Goal: Information Seeking & Learning: Learn about a topic

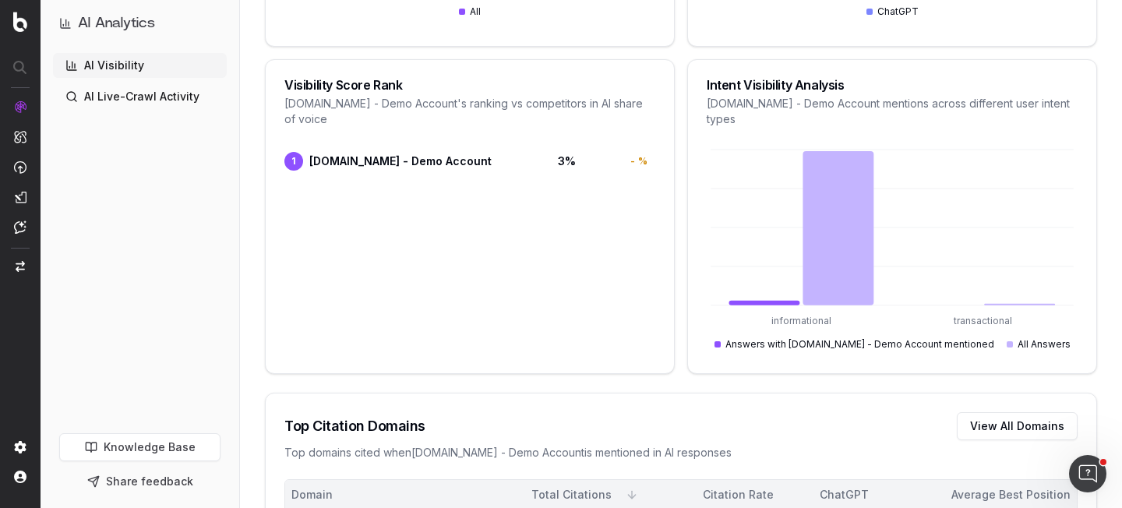
scroll to position [487, 0]
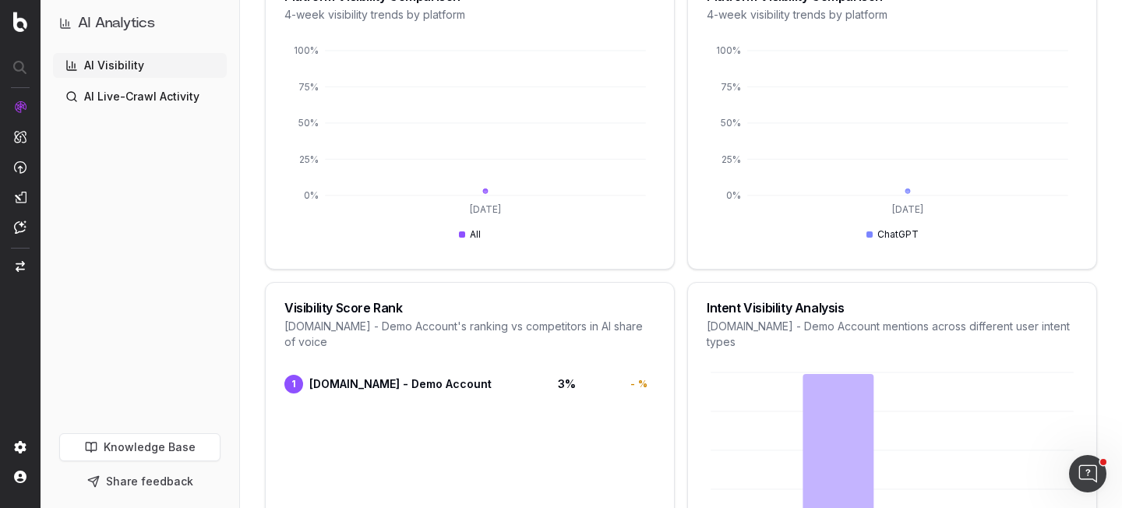
click at [62, 143] on div "AI Visibility AI Live-Crawl Activity" at bounding box center [140, 240] width 174 height 374
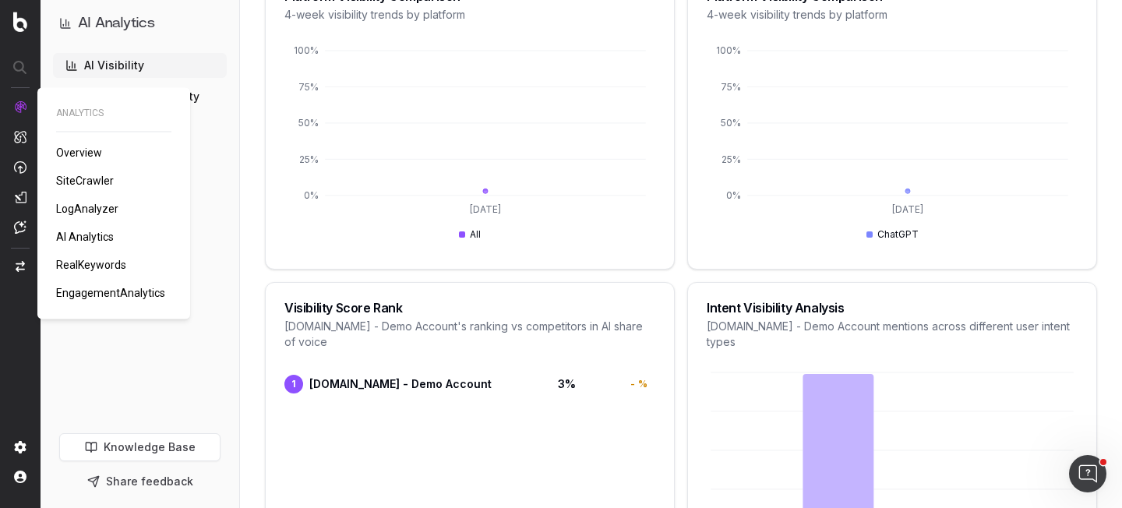
click at [89, 238] on span "AI Analytics" at bounding box center [85, 237] width 58 height 12
click at [88, 238] on span "AI Analytics" at bounding box center [85, 237] width 58 height 12
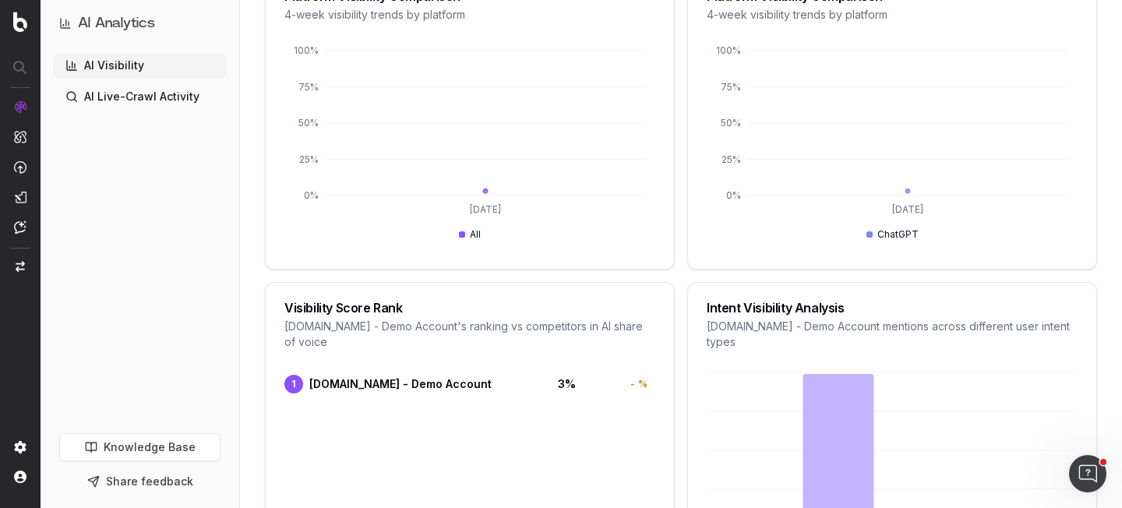
scroll to position [295, 0]
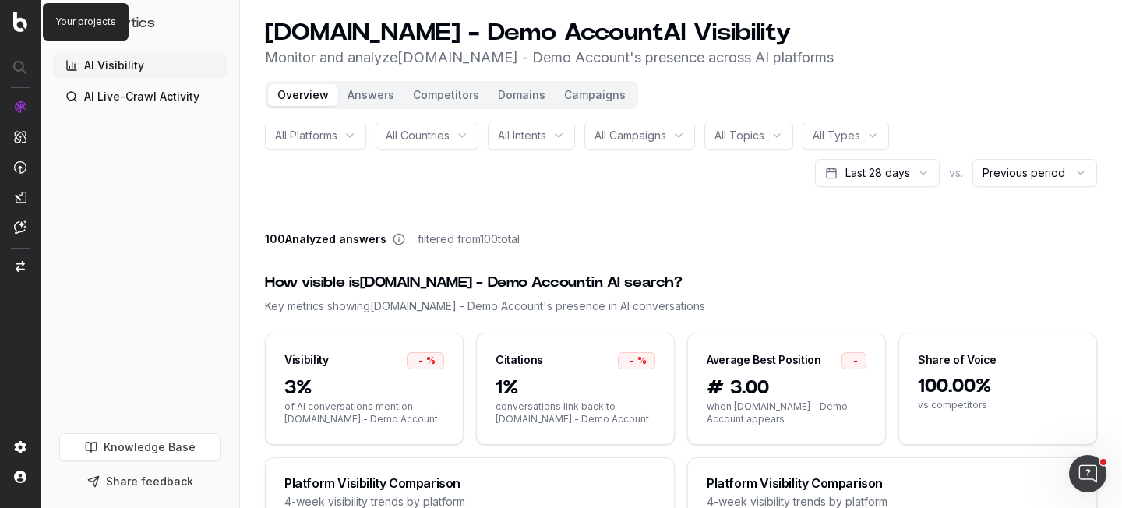
click at [24, 22] on img at bounding box center [20, 22] width 14 height 20
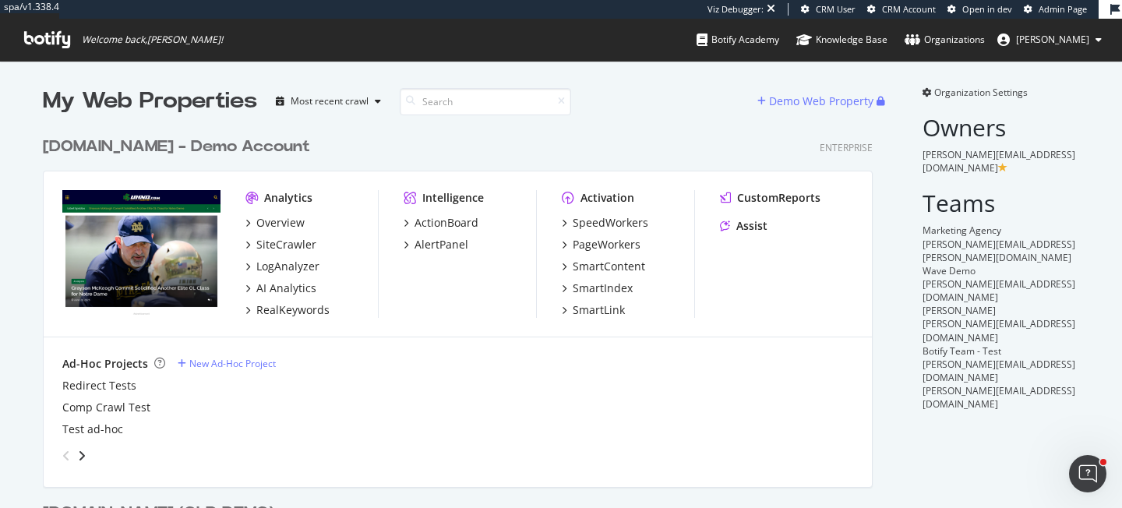
scroll to position [683, 842]
click at [302, 282] on div "AI Analytics" at bounding box center [286, 289] width 60 height 16
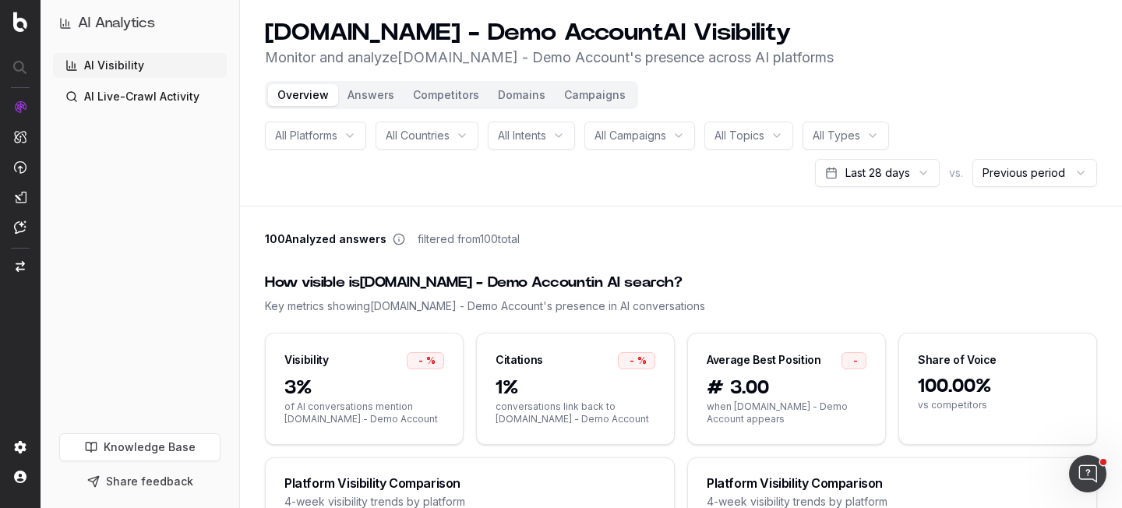
click at [163, 92] on link "AI Live-Crawl Activity" at bounding box center [140, 96] width 174 height 25
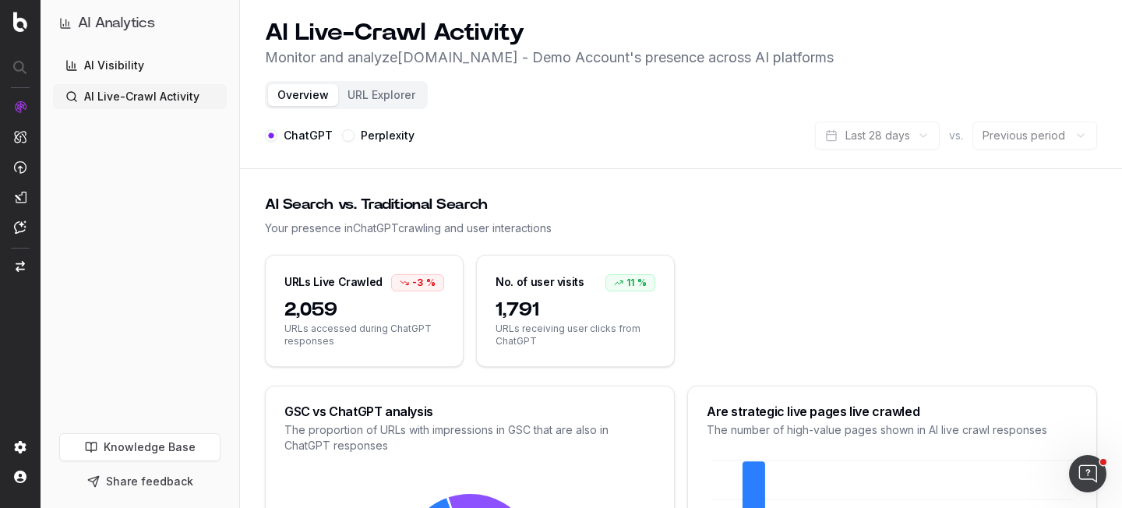
click at [613, 106] on header "AI Live-Crawl Activity Monitor and analyze [DOMAIN_NAME] - Demo Account 's pres…" at bounding box center [681, 84] width 882 height 169
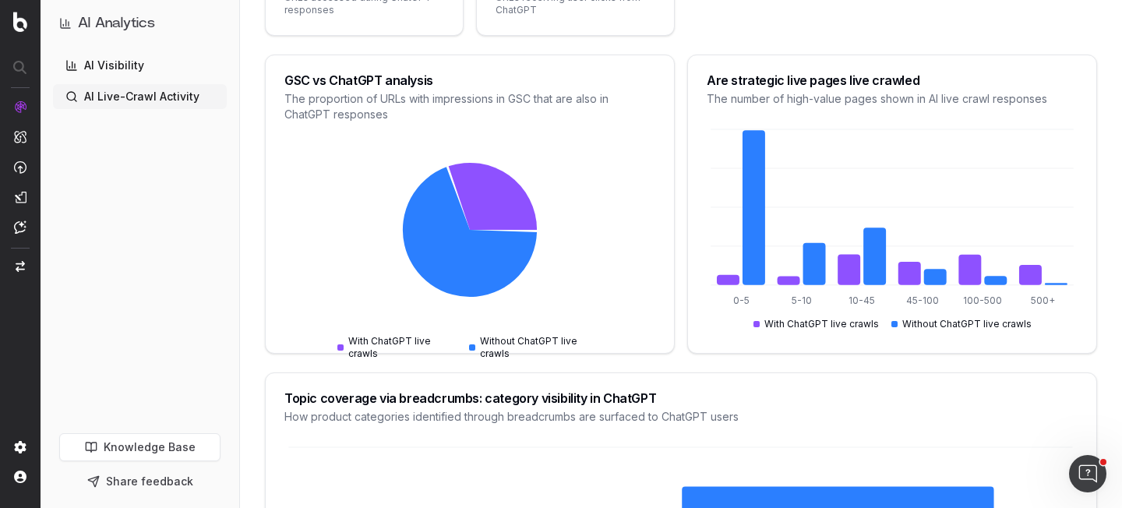
scroll to position [304, 0]
